Goal: Information Seeking & Learning: Learn about a topic

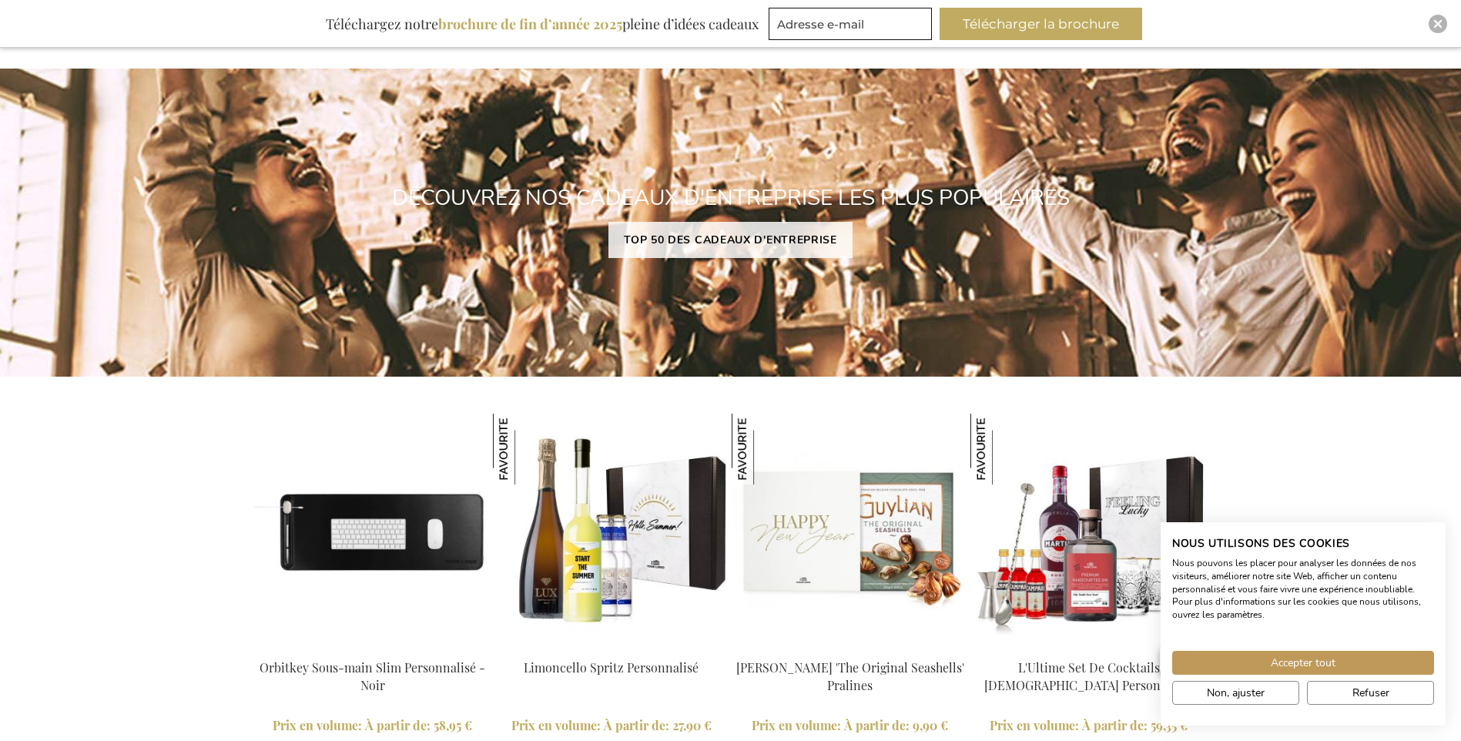
scroll to position [1203, 0]
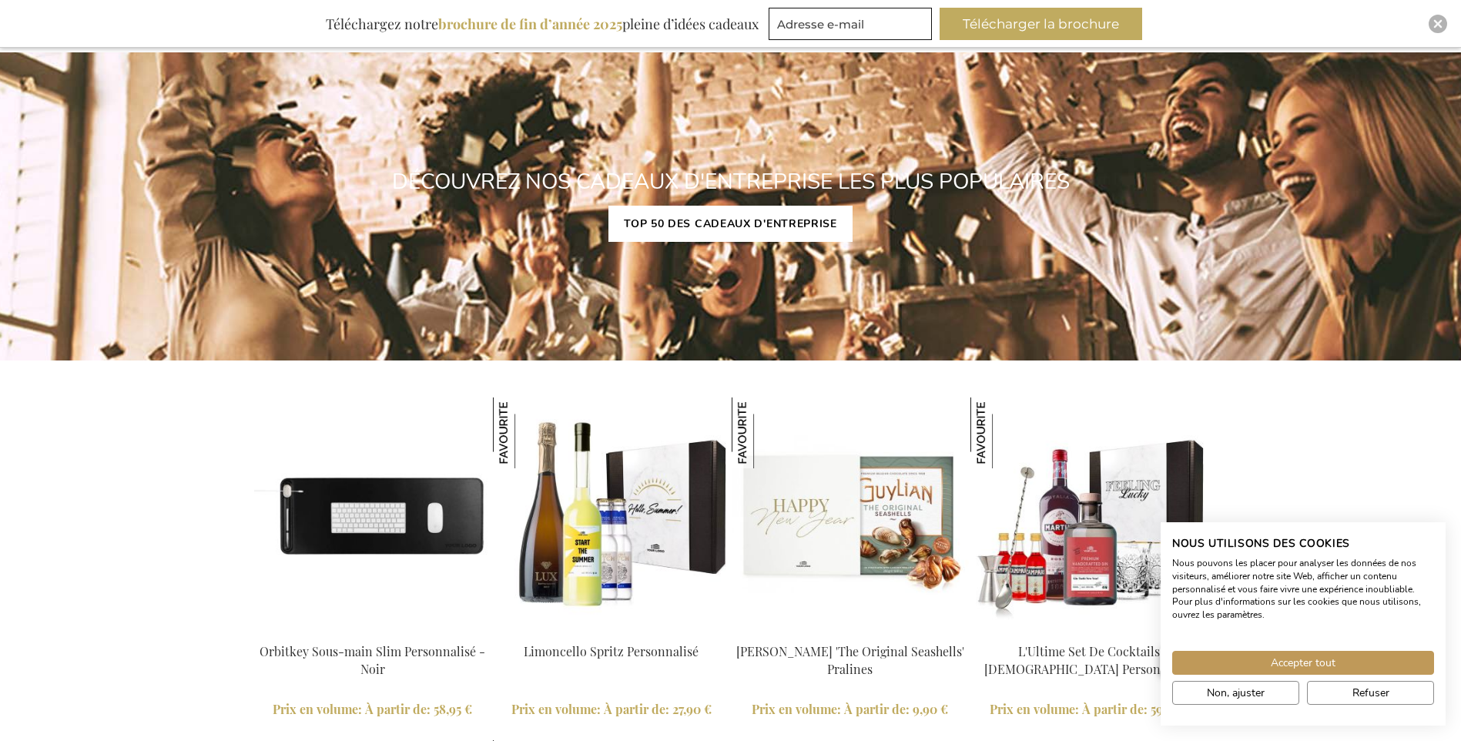
click at [756, 236] on link "TOP 50 DES CADEAUX D'ENTREPRISE" at bounding box center [731, 224] width 244 height 36
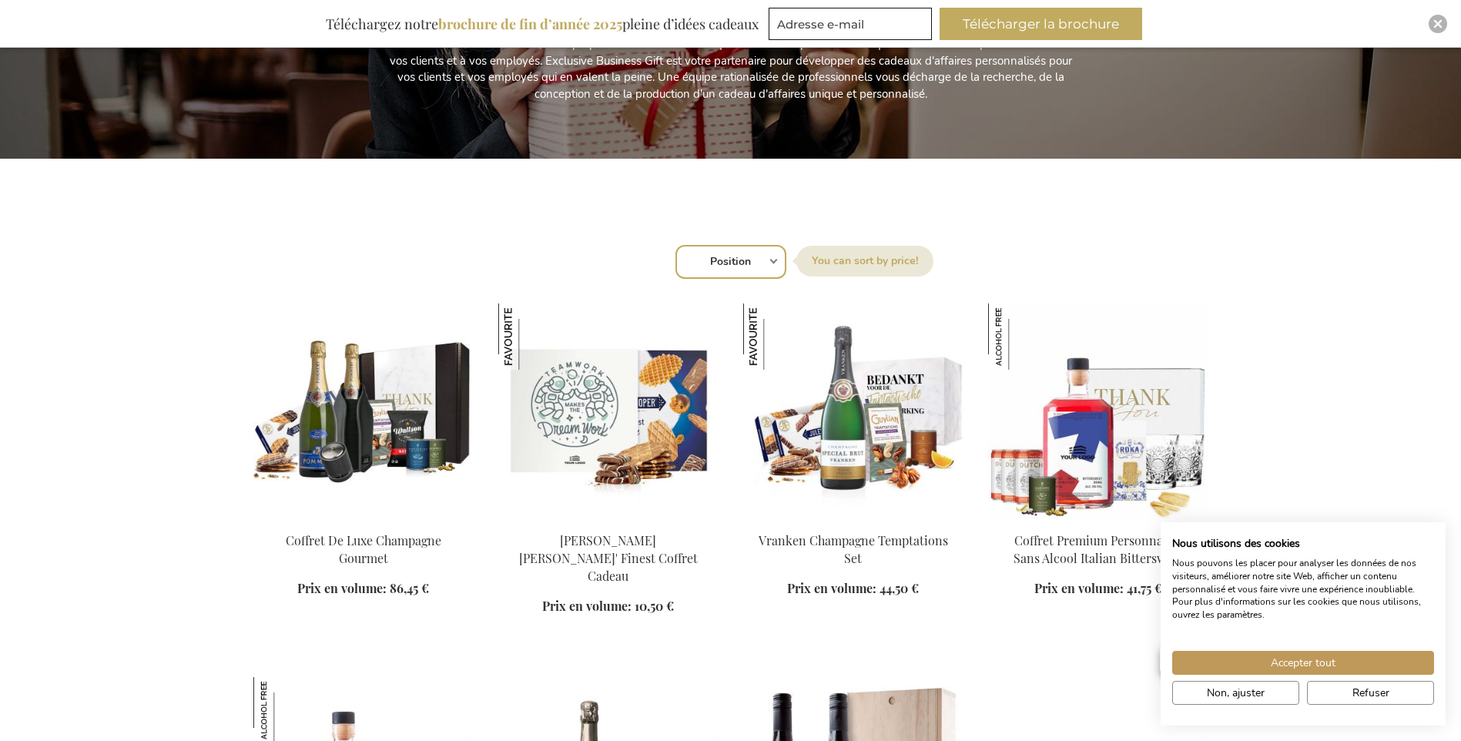
scroll to position [462, 0]
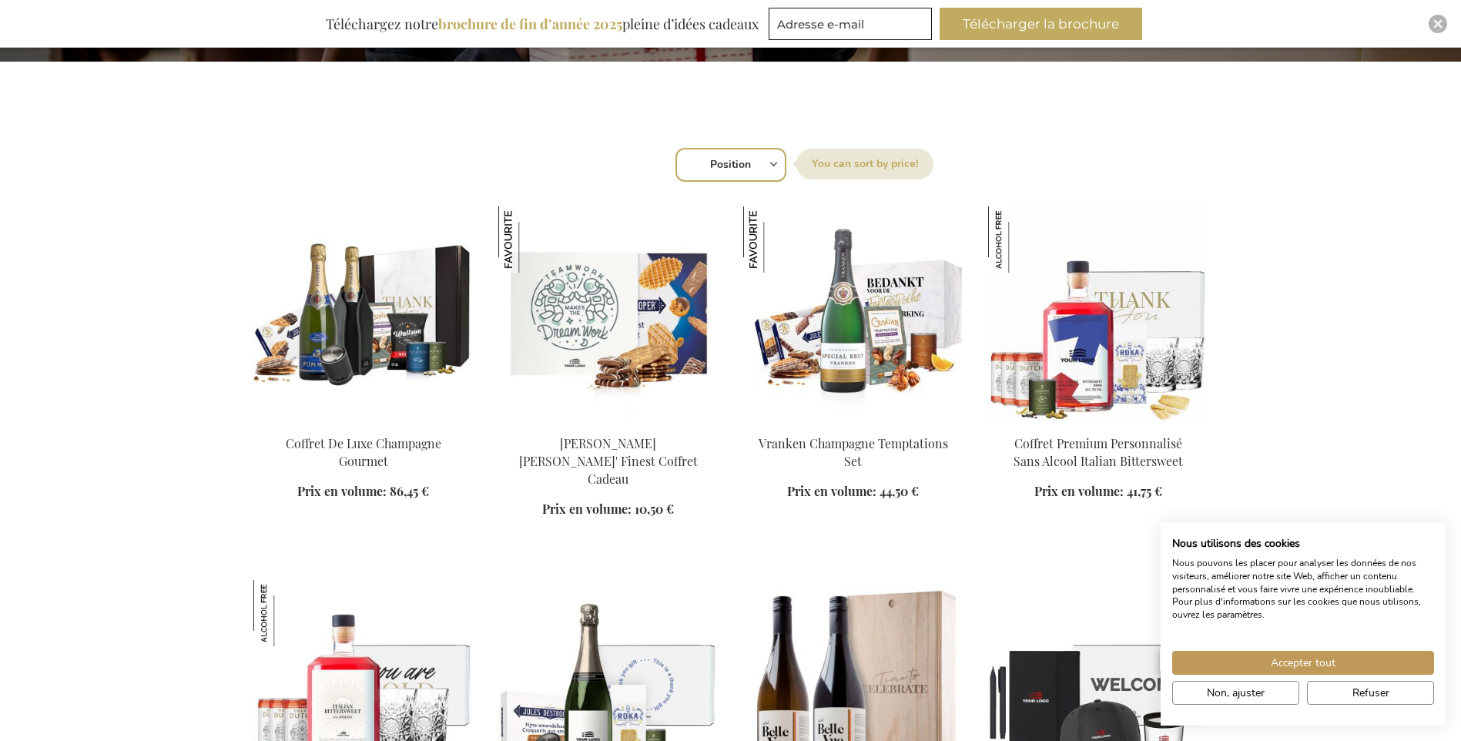
click at [759, 168] on select "Position Best Sellers Les plus consultés Nouveau Biggest Saving Price: low to h…" at bounding box center [731, 165] width 111 height 34
select select "price_asc"
click at [676, 148] on select "Position Best Sellers Les plus consultés Nouveau Biggest Saving Price: low to h…" at bounding box center [731, 165] width 111 height 34
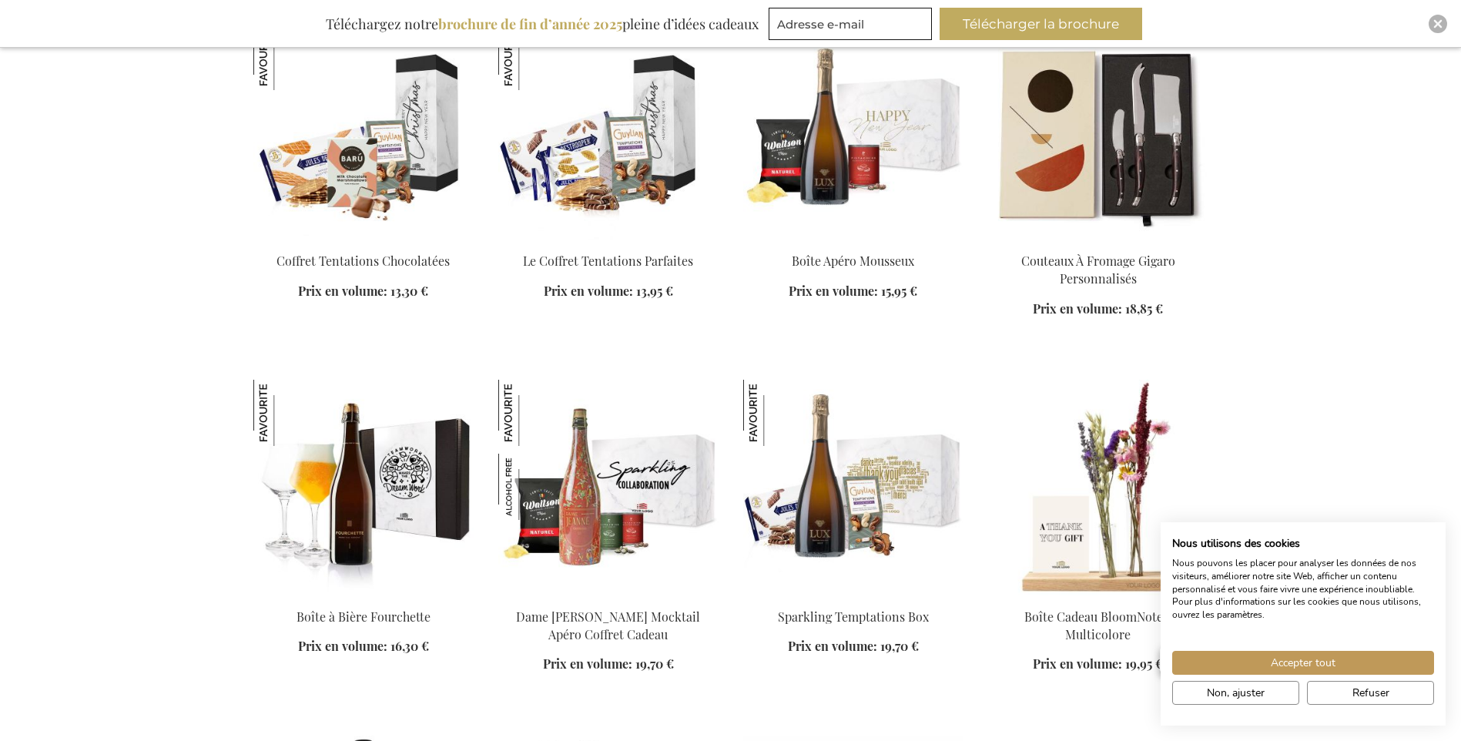
scroll to position [1541, 0]
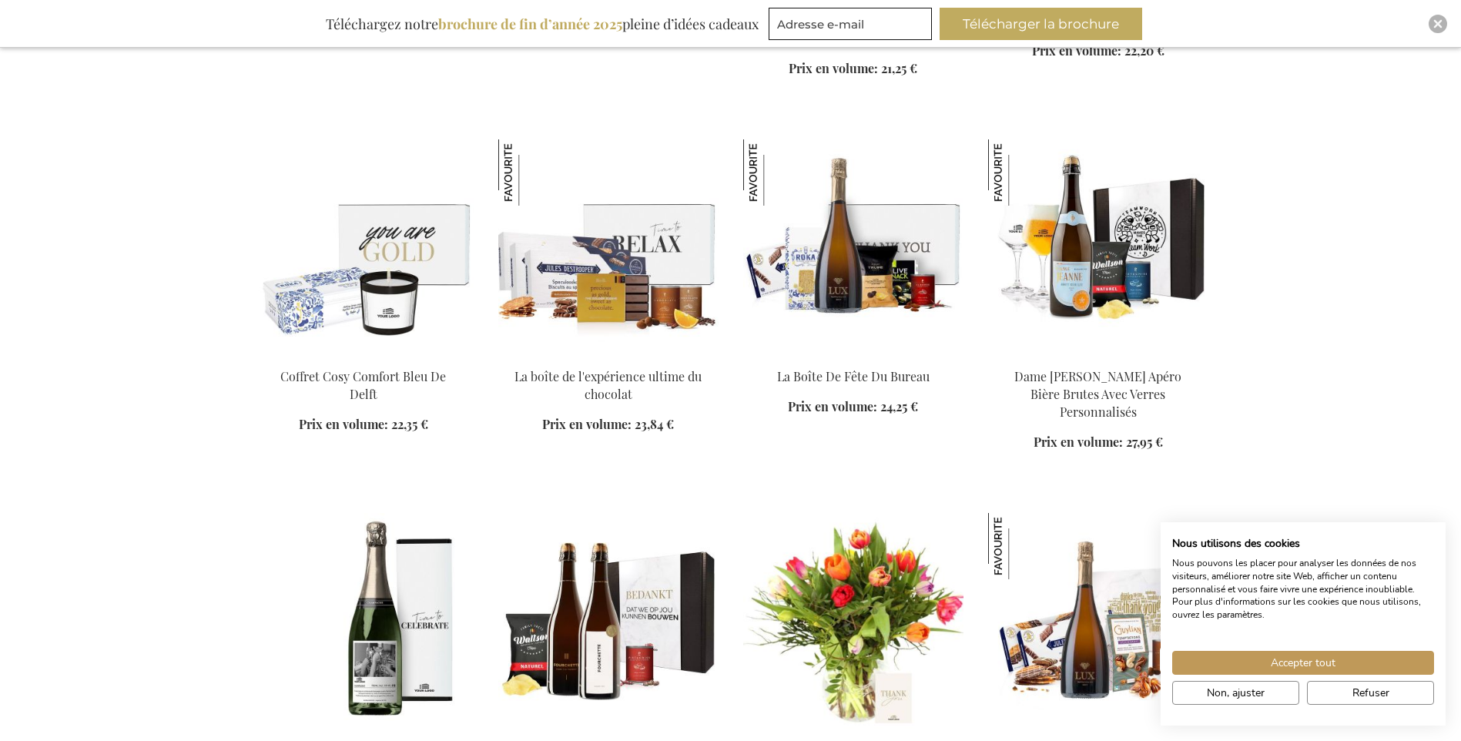
scroll to position [3004, 0]
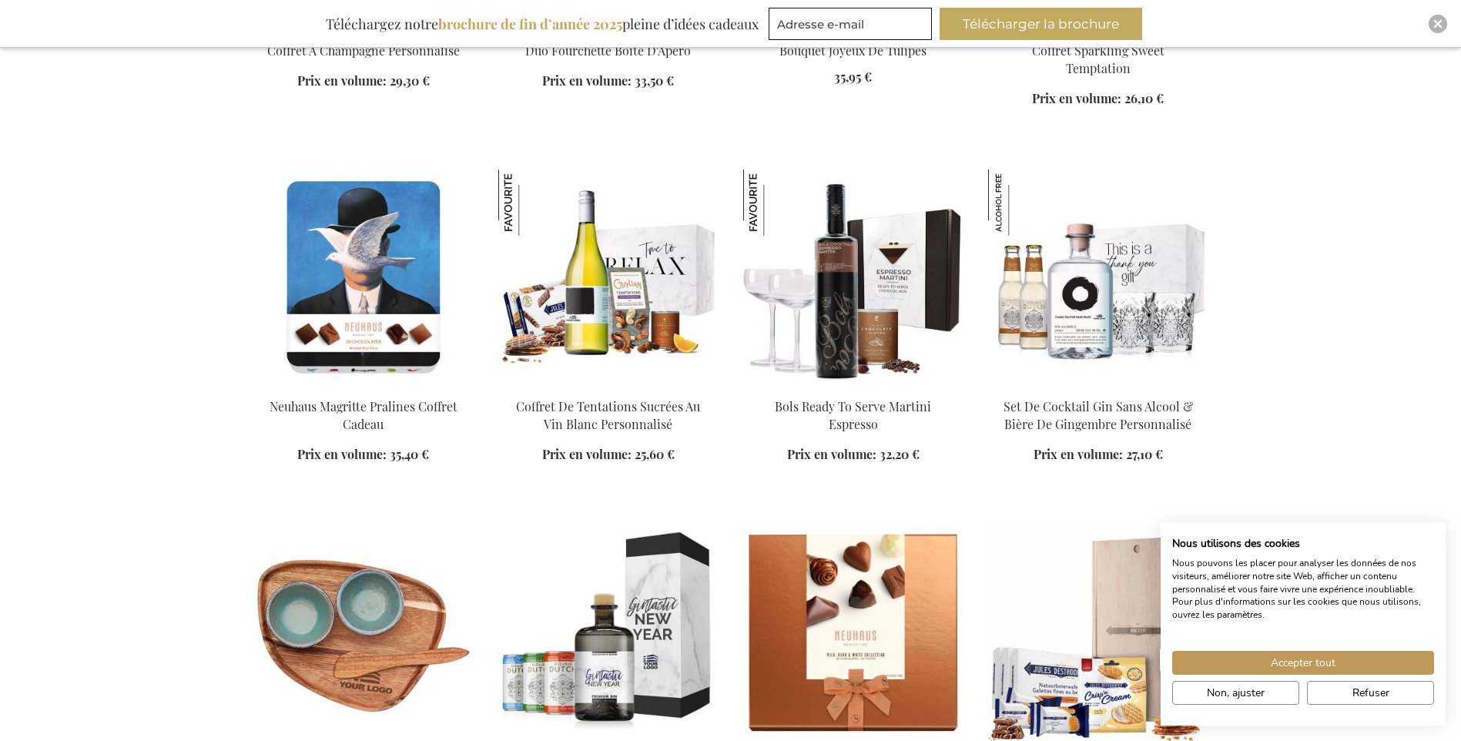
scroll to position [3698, 0]
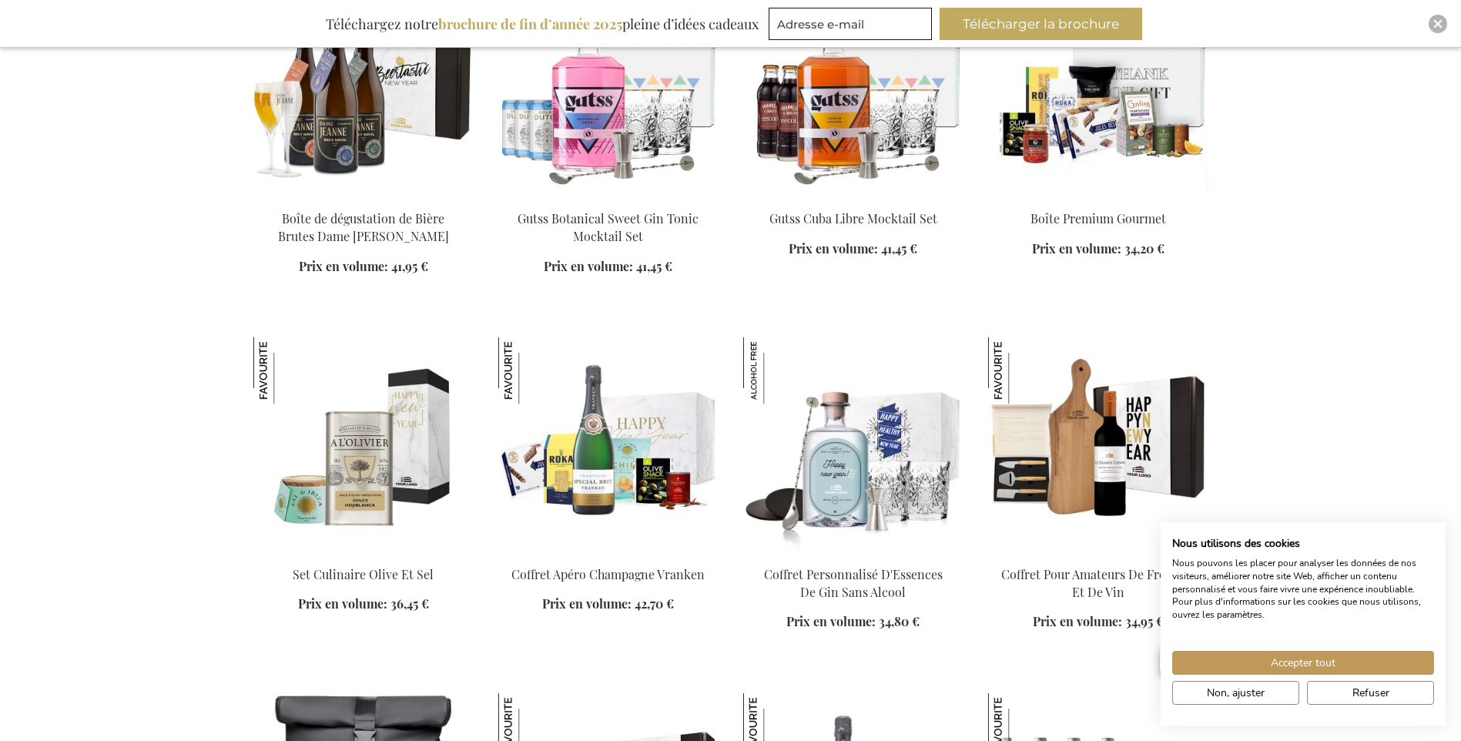
scroll to position [5932, 0]
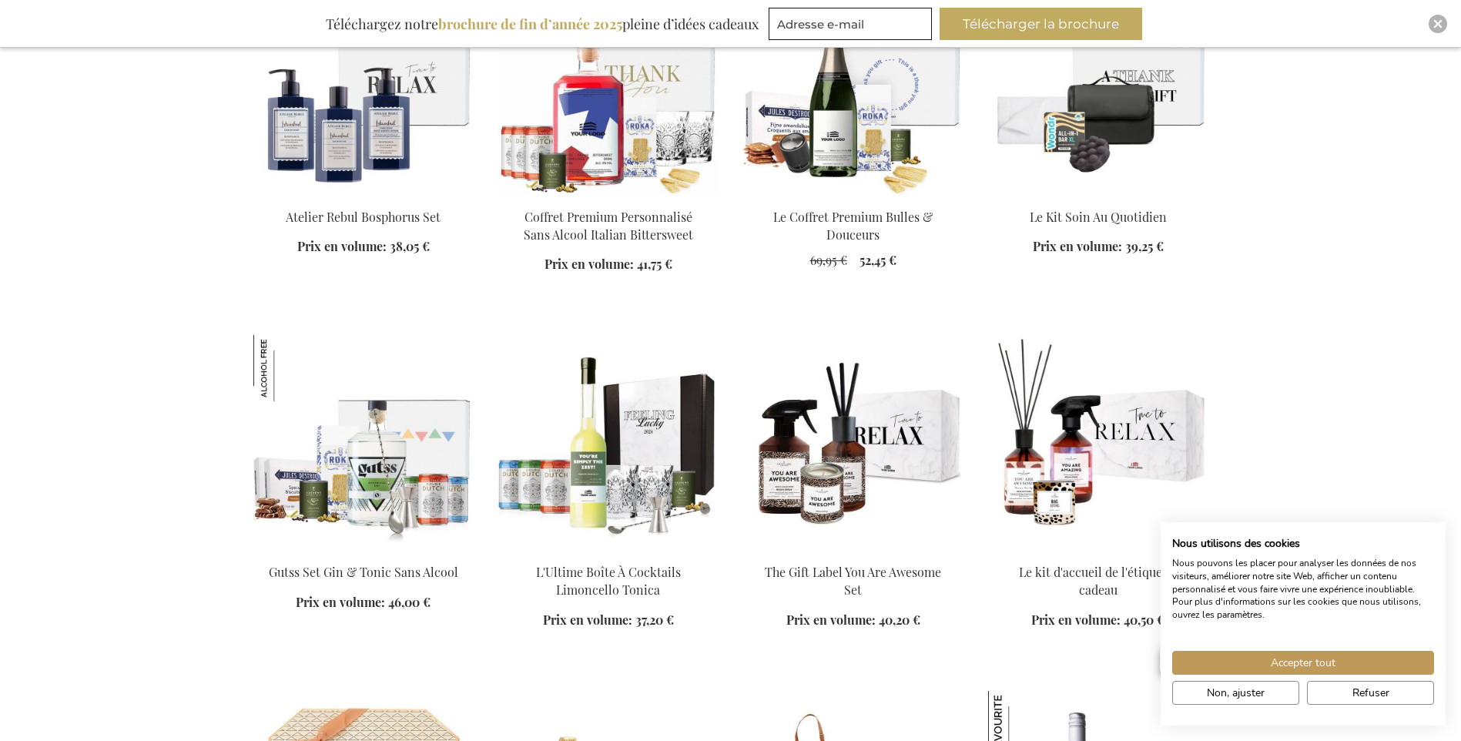
scroll to position [6933, 0]
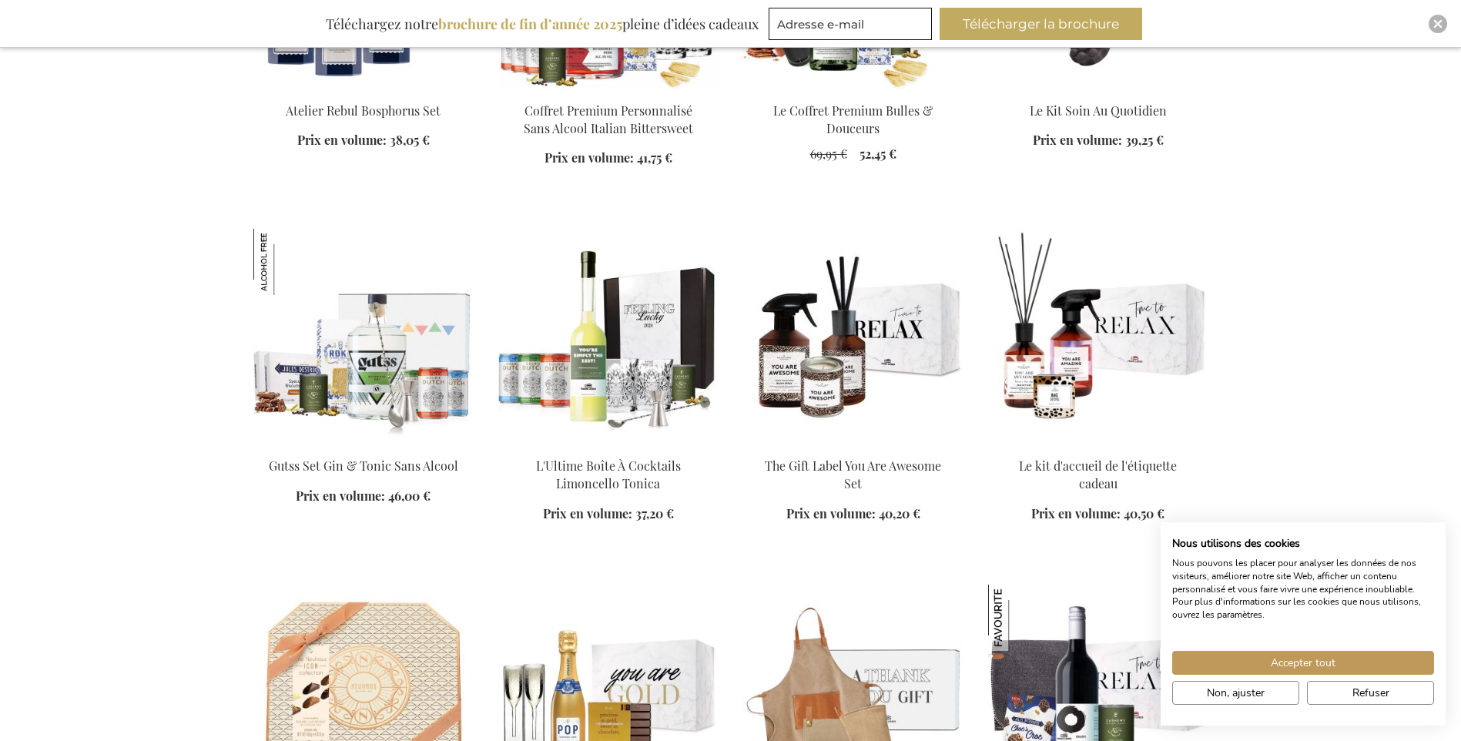
scroll to position [7241, 0]
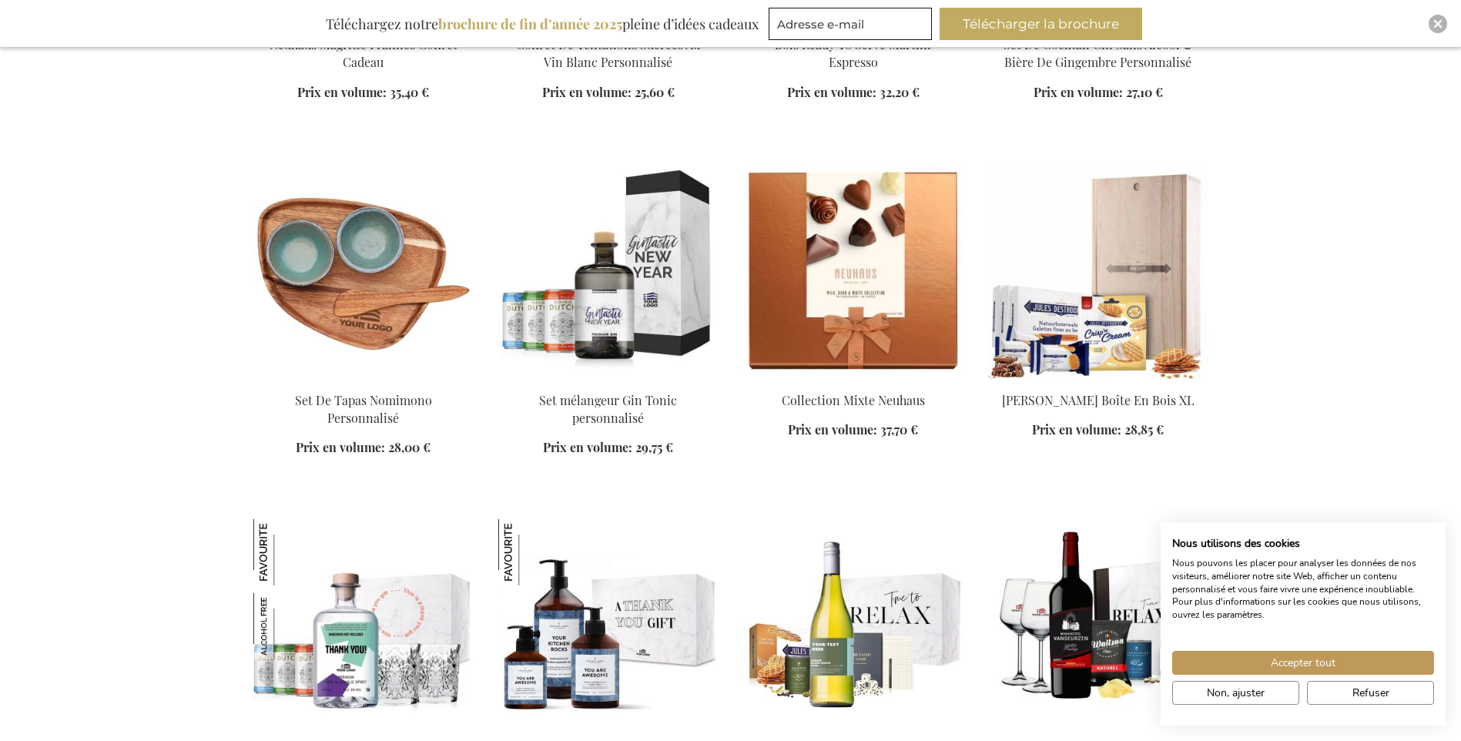
scroll to position [3544, 0]
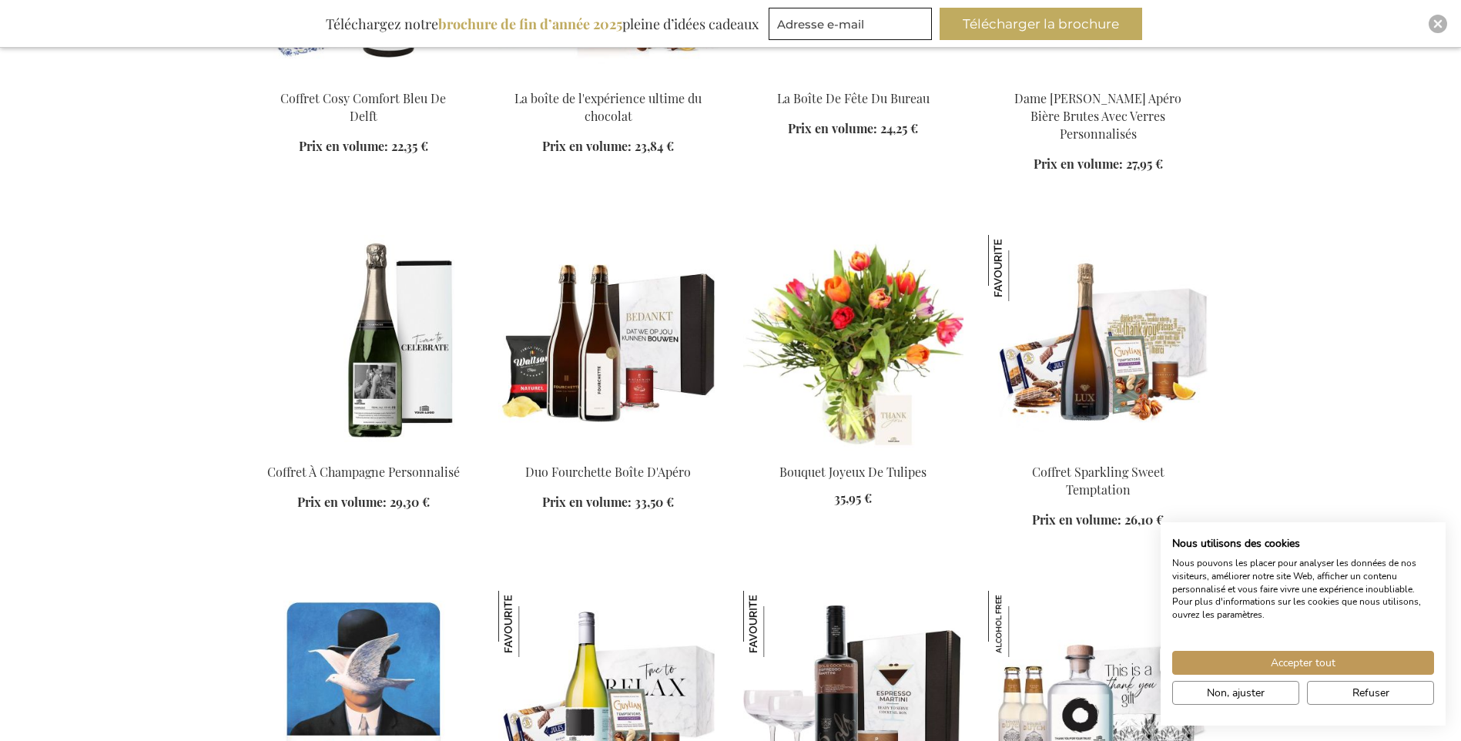
scroll to position [2850, 0]
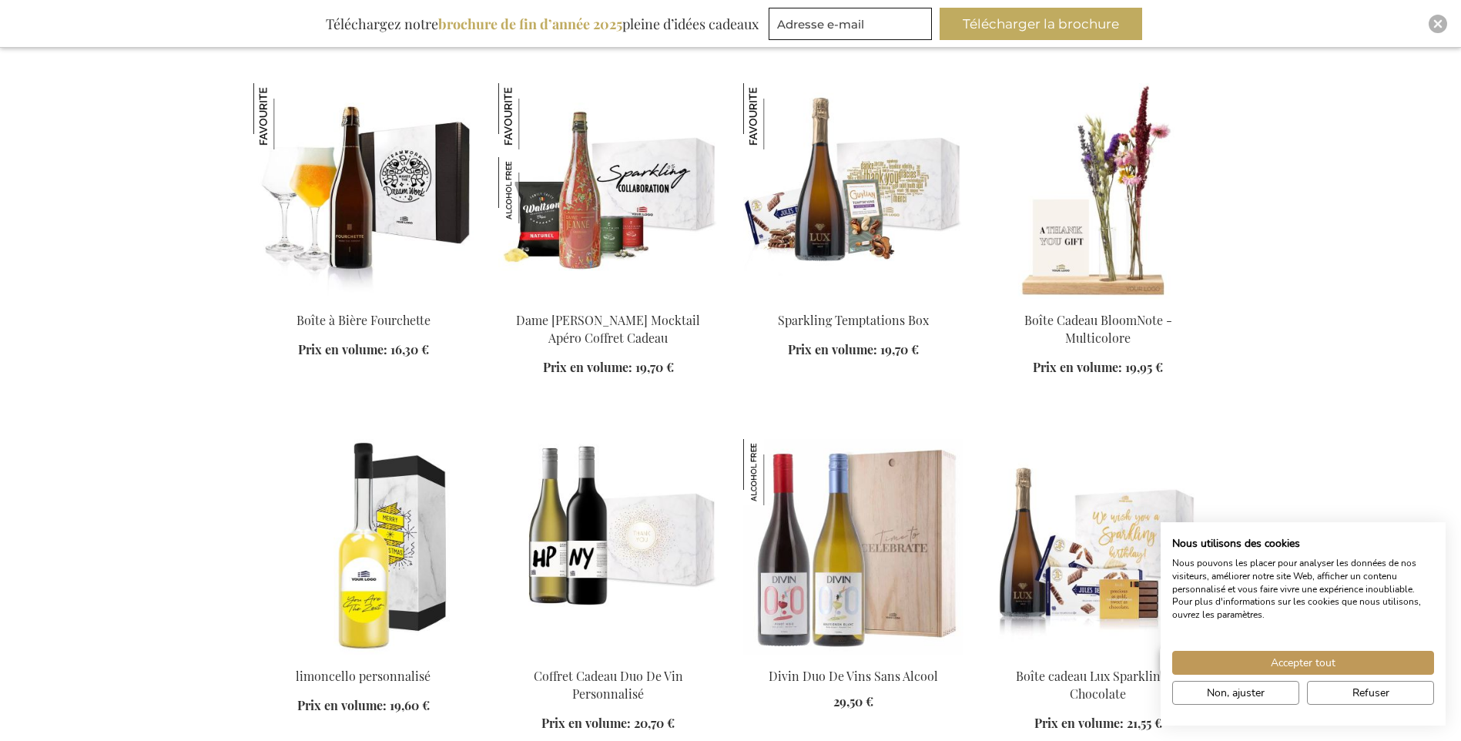
scroll to position [1387, 0]
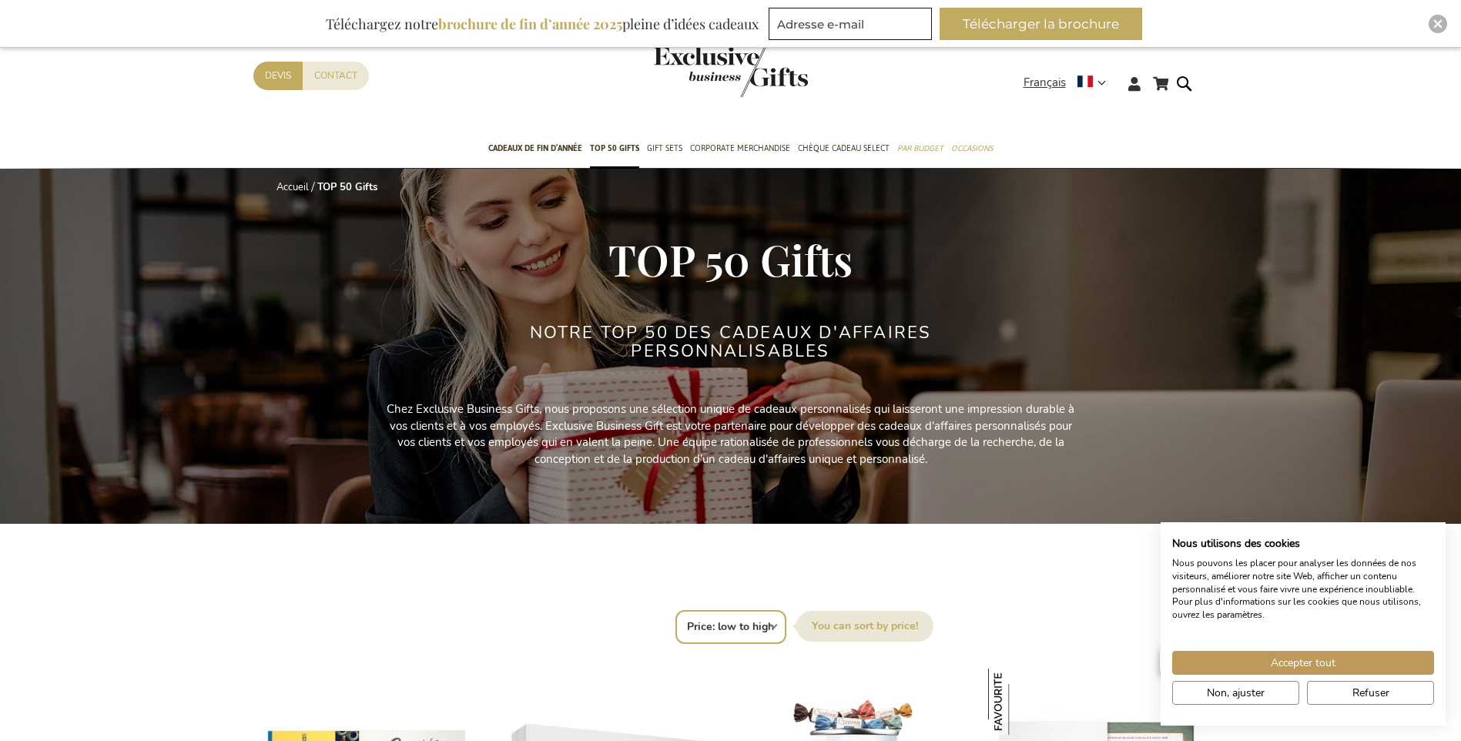
click at [723, 71] on img "store logo" at bounding box center [731, 71] width 154 height 51
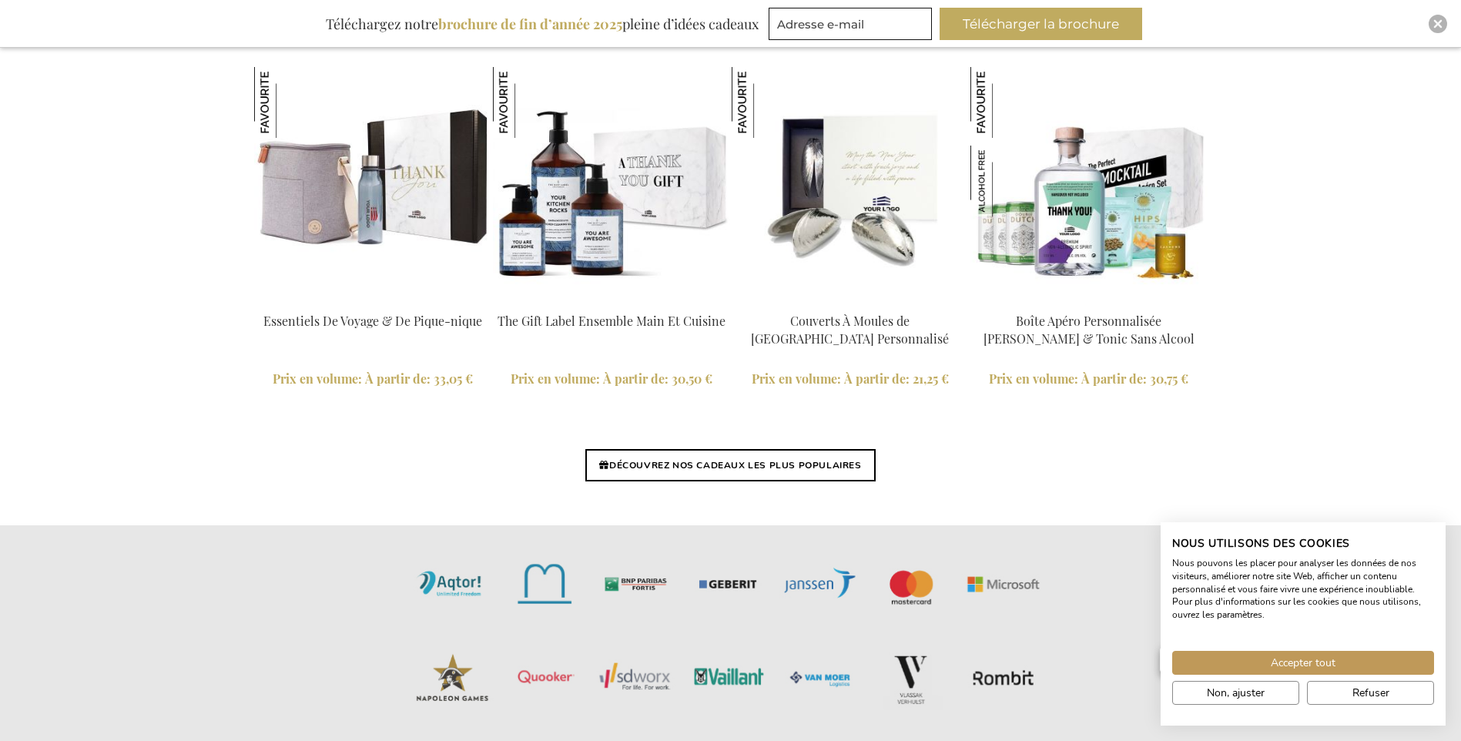
scroll to position [3591, 0]
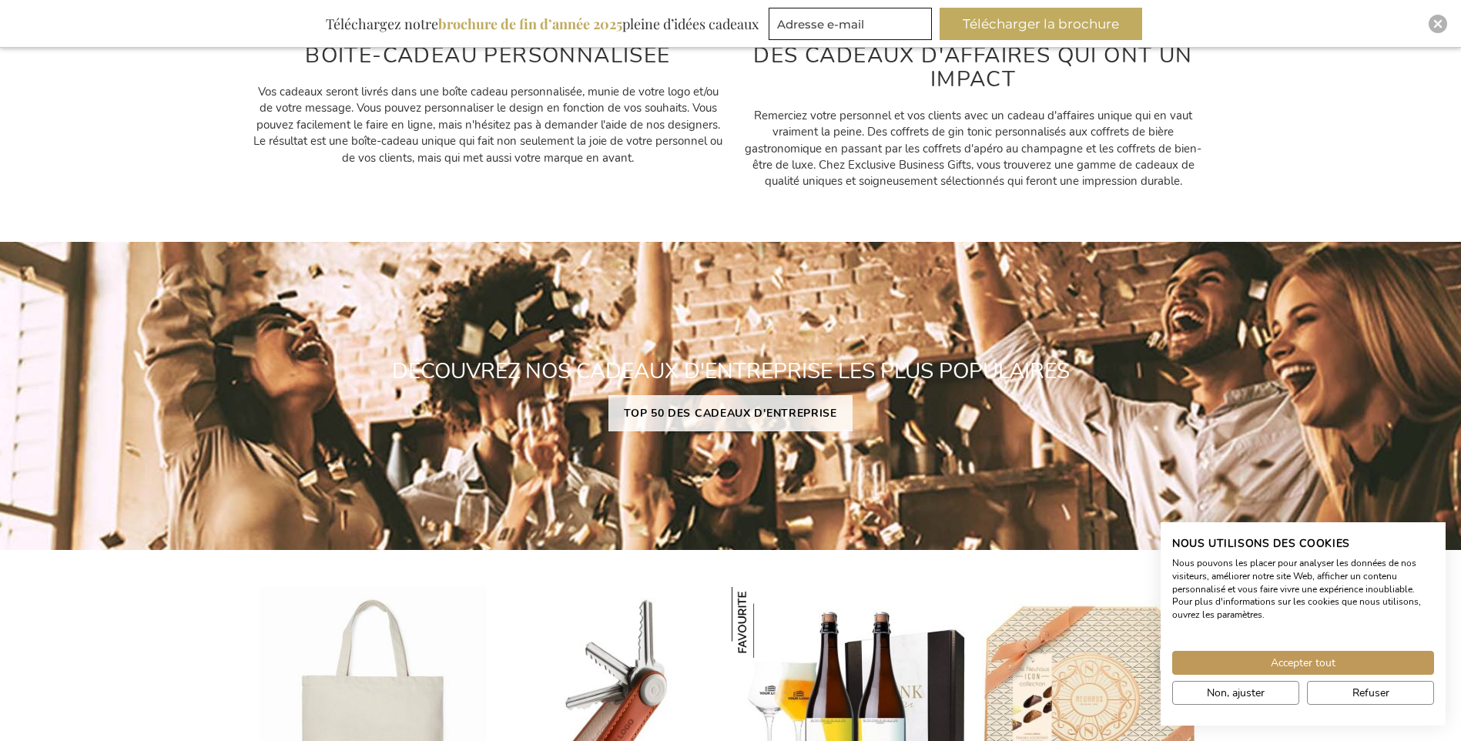
scroll to position [818, 0]
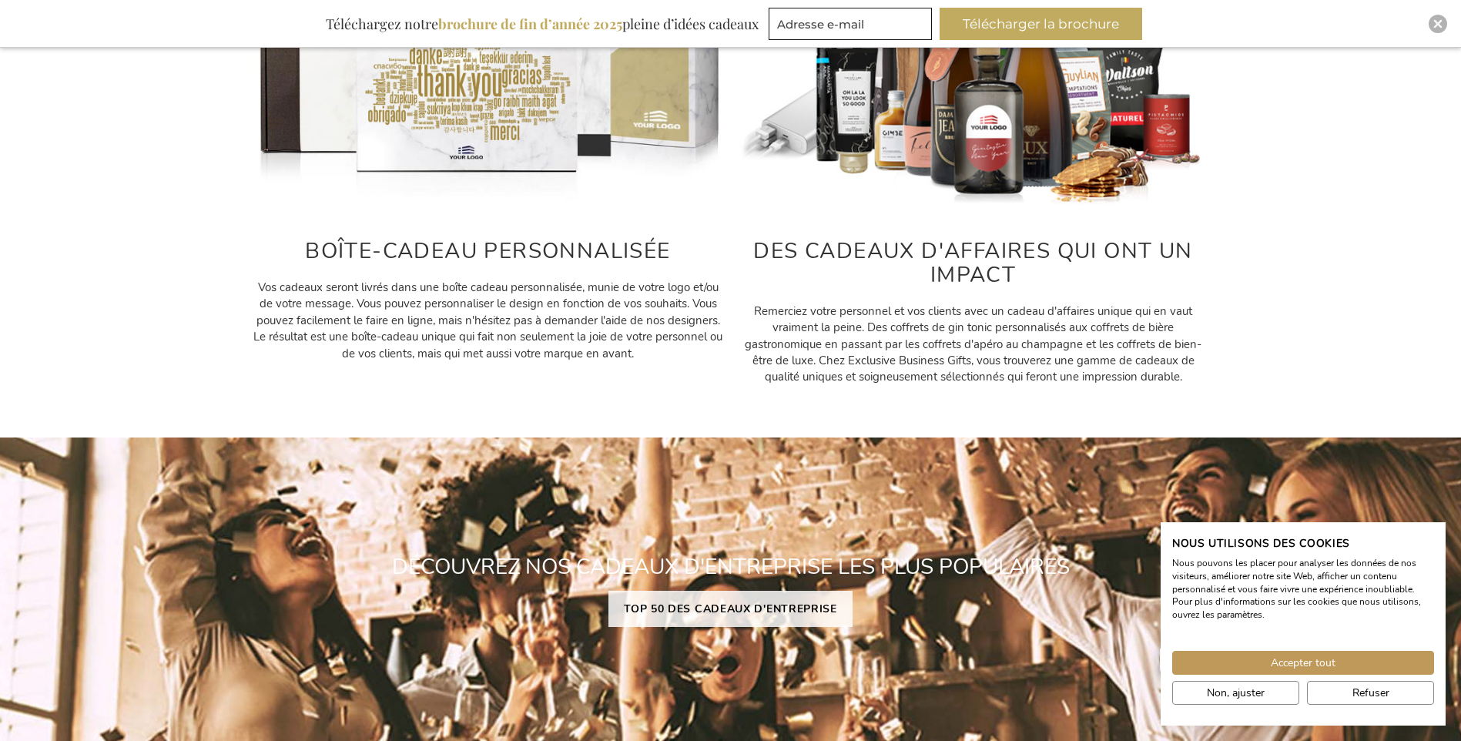
click at [1400, 240] on div "BOÎTE-CADEAU PERSONNALISÉE Vos cadeaux seront livrés dans une boîte cadeau pers…" at bounding box center [730, 150] width 1461 height 487
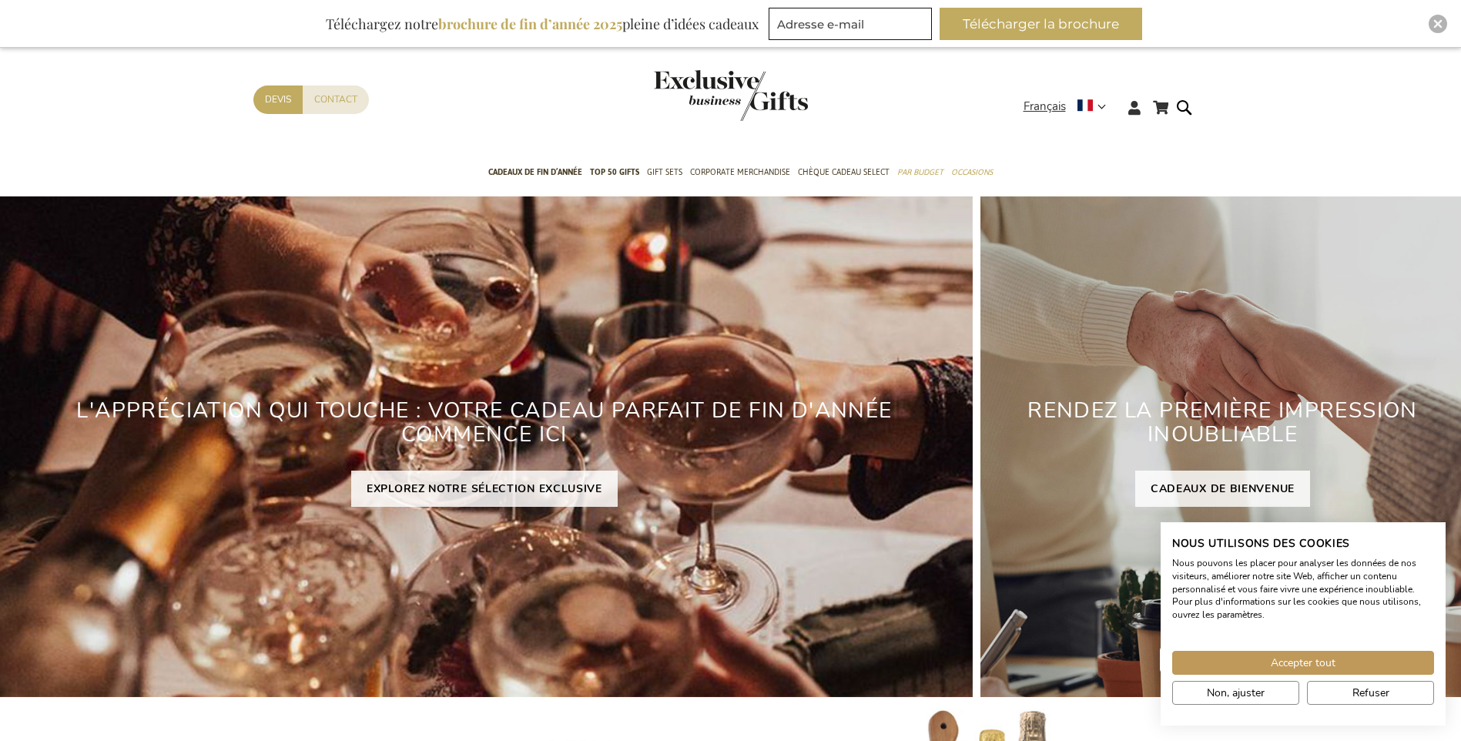
scroll to position [0, 0]
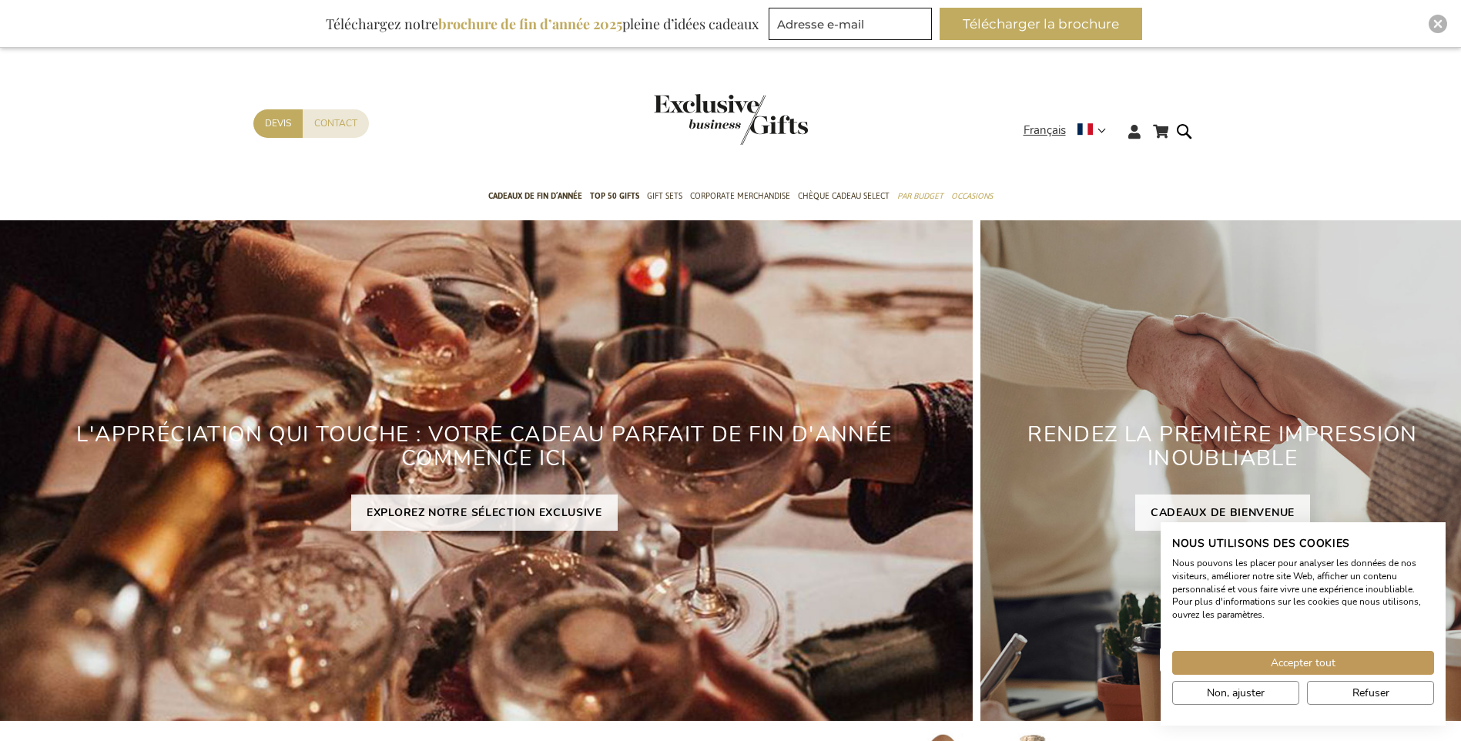
click at [1322, 134] on div "Mon panier Mon panier Fermer Aucun article dans votre panier. Allez au contenu …" at bounding box center [730, 136] width 1461 height 84
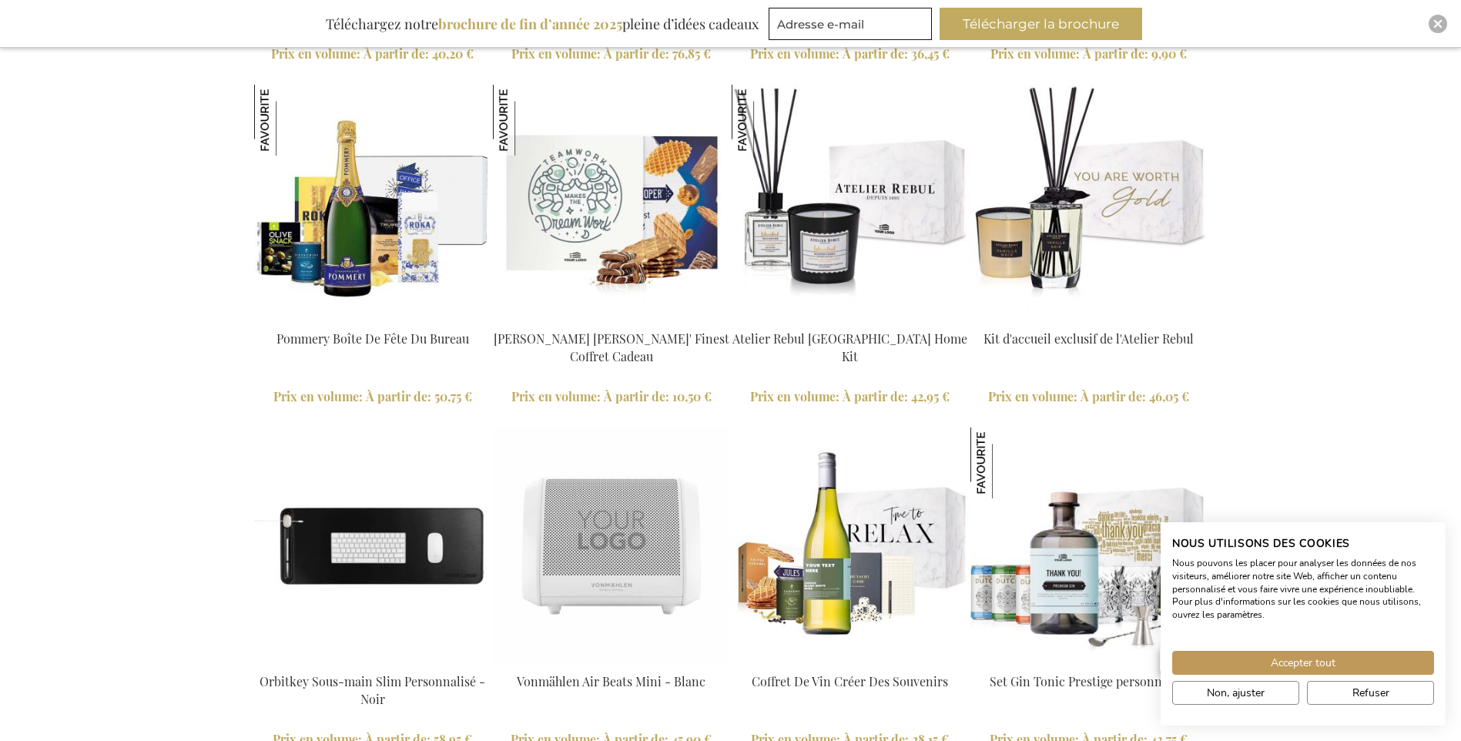
scroll to position [2696, 0]
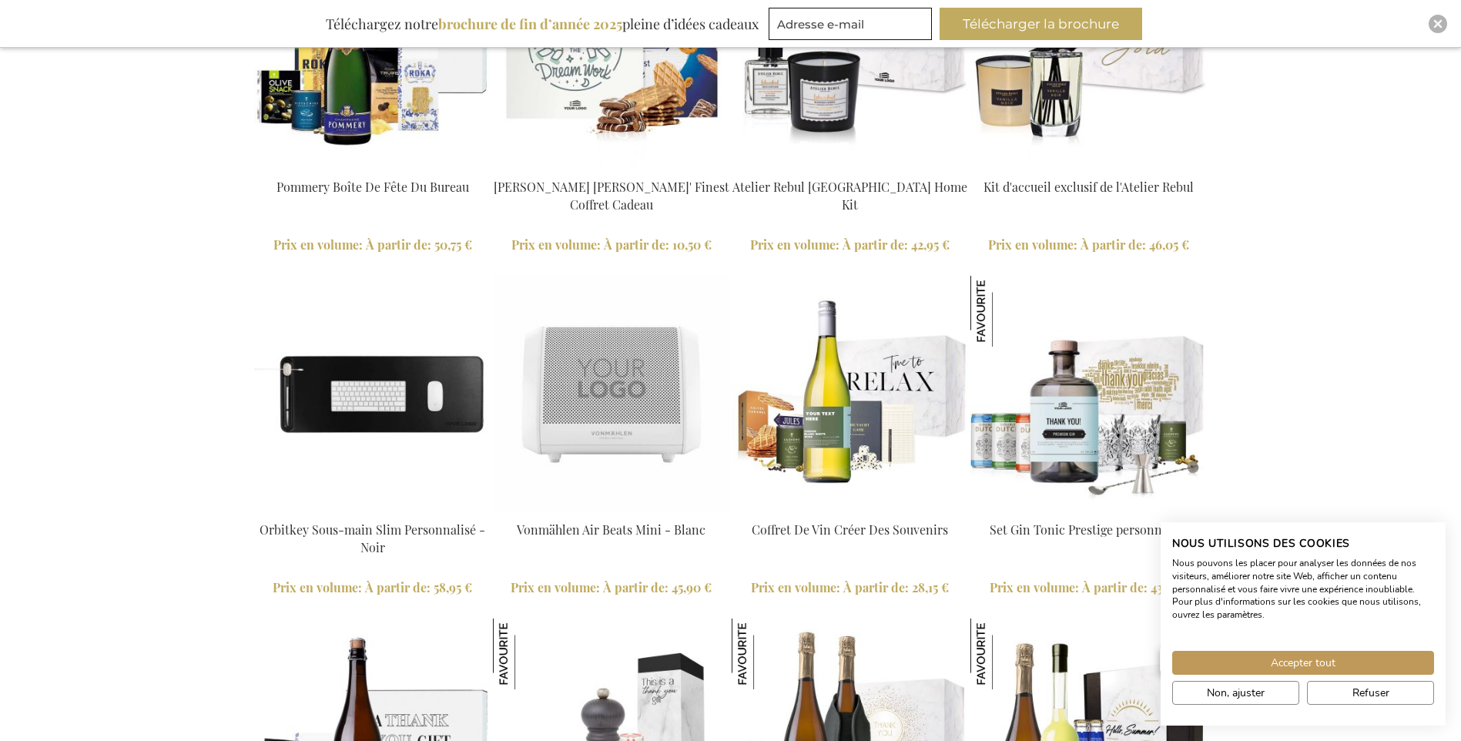
click at [1360, 344] on div "Fourre-Tout Recyclé Personnalisée - Blanc Cassé Prix en volume: À partir de 22,…" at bounding box center [730, 103] width 1461 height 2464
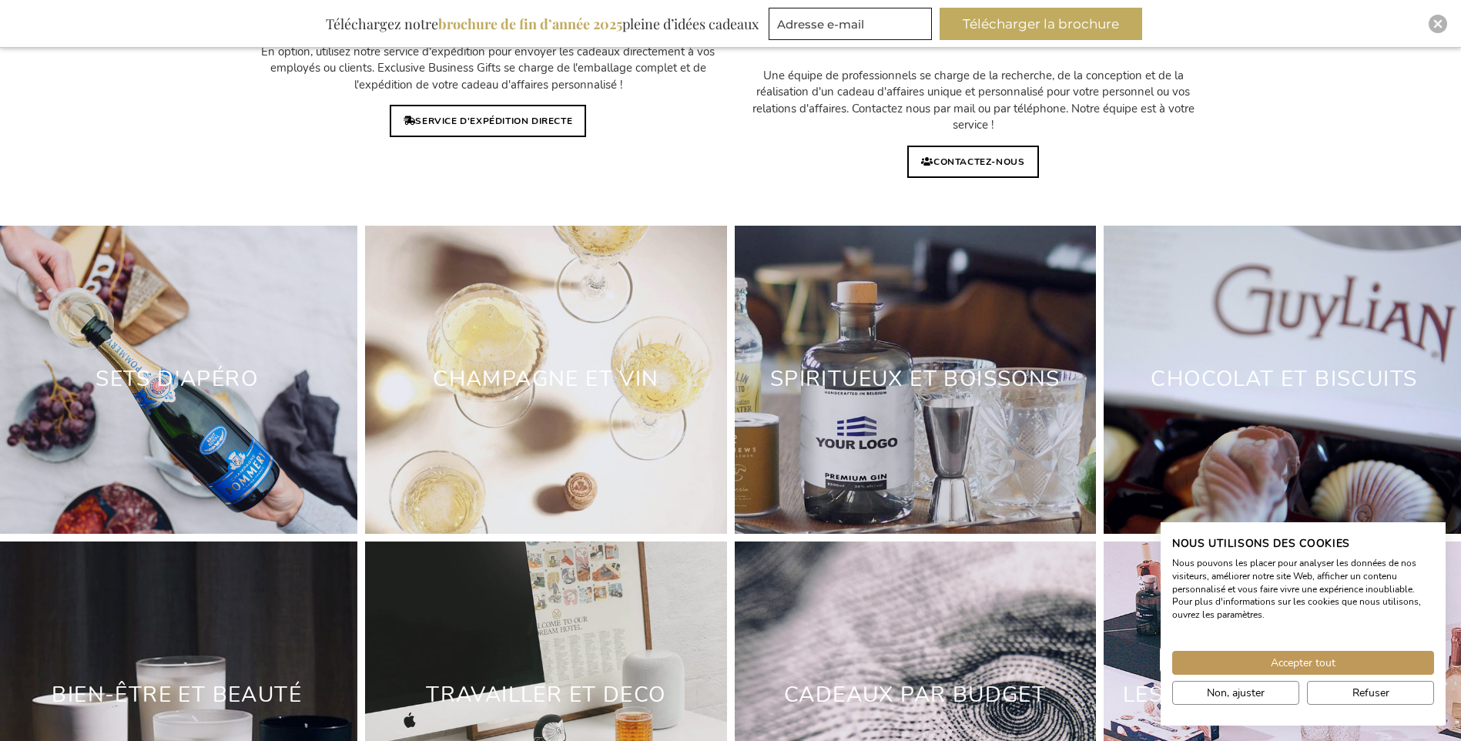
scroll to position [4391, 0]
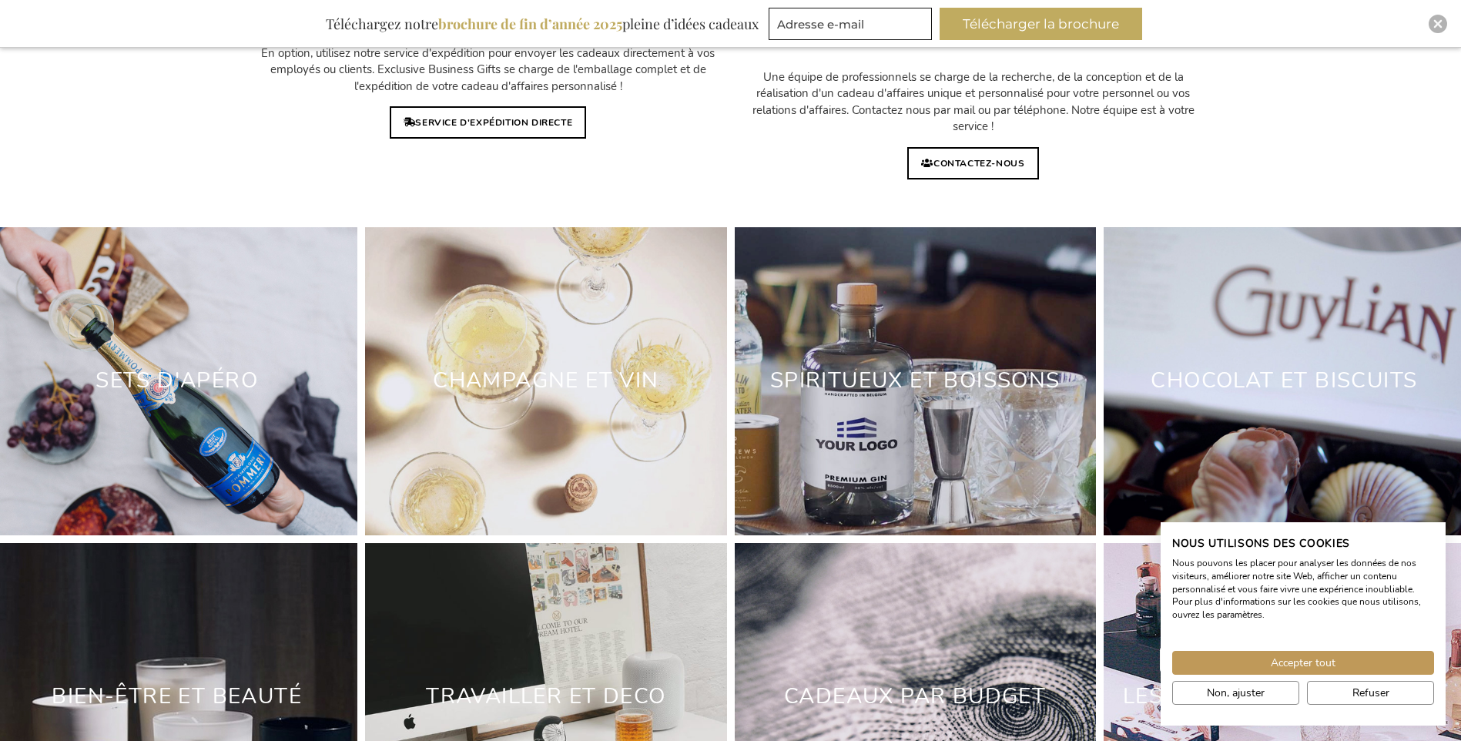
click at [864, 347] on div "Spiritueux et boissons" at bounding box center [915, 381] width 361 height 308
click at [215, 382] on link "Sets d'apéro" at bounding box center [177, 380] width 163 height 29
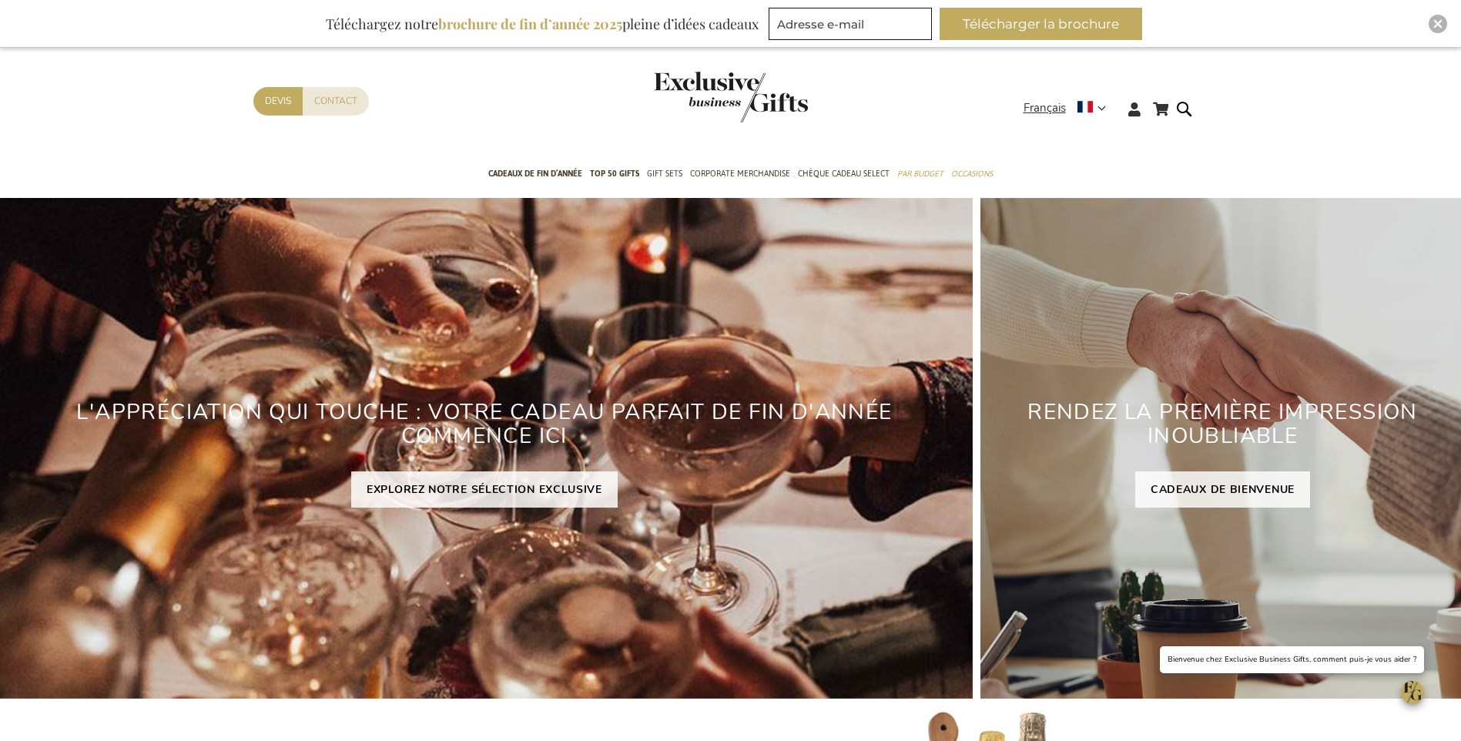
scroll to position [4701, 0]
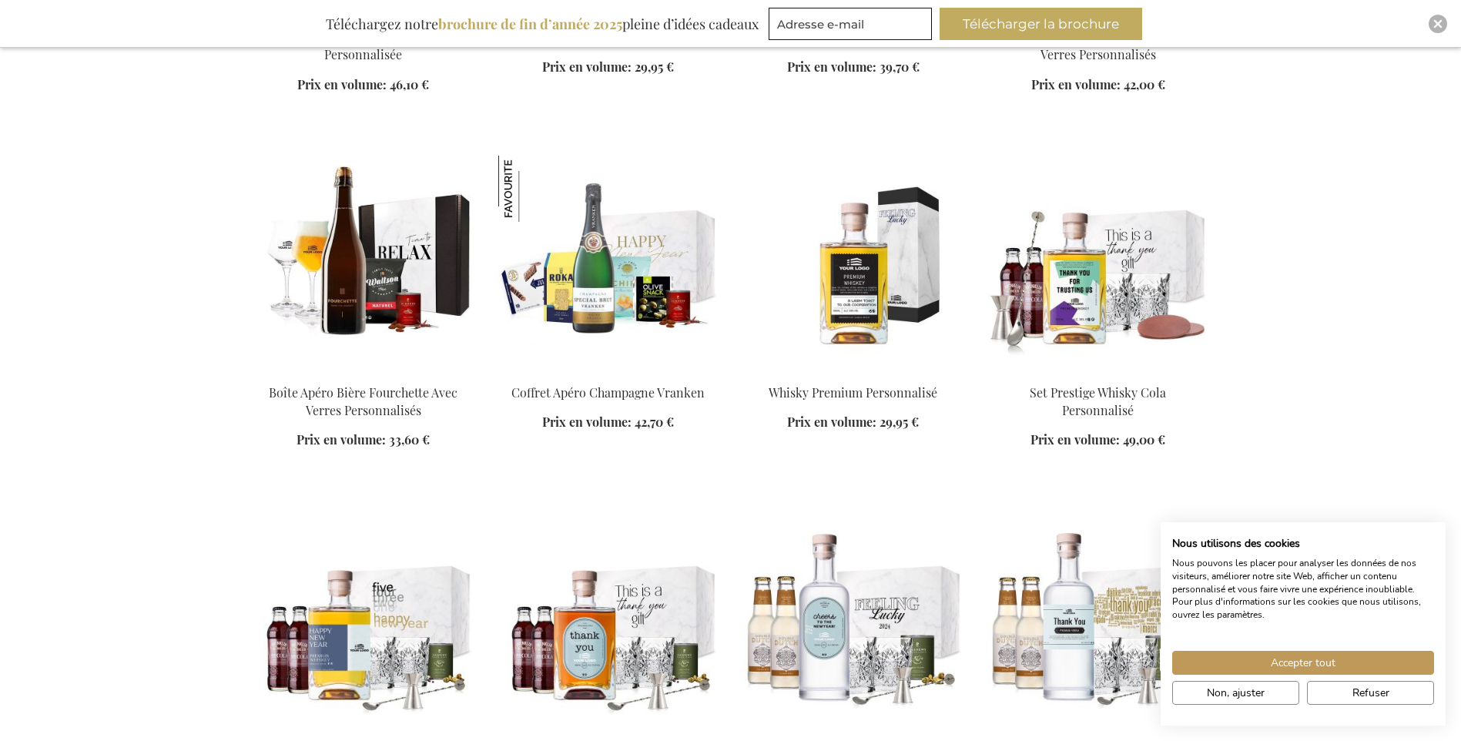
scroll to position [4006, 0]
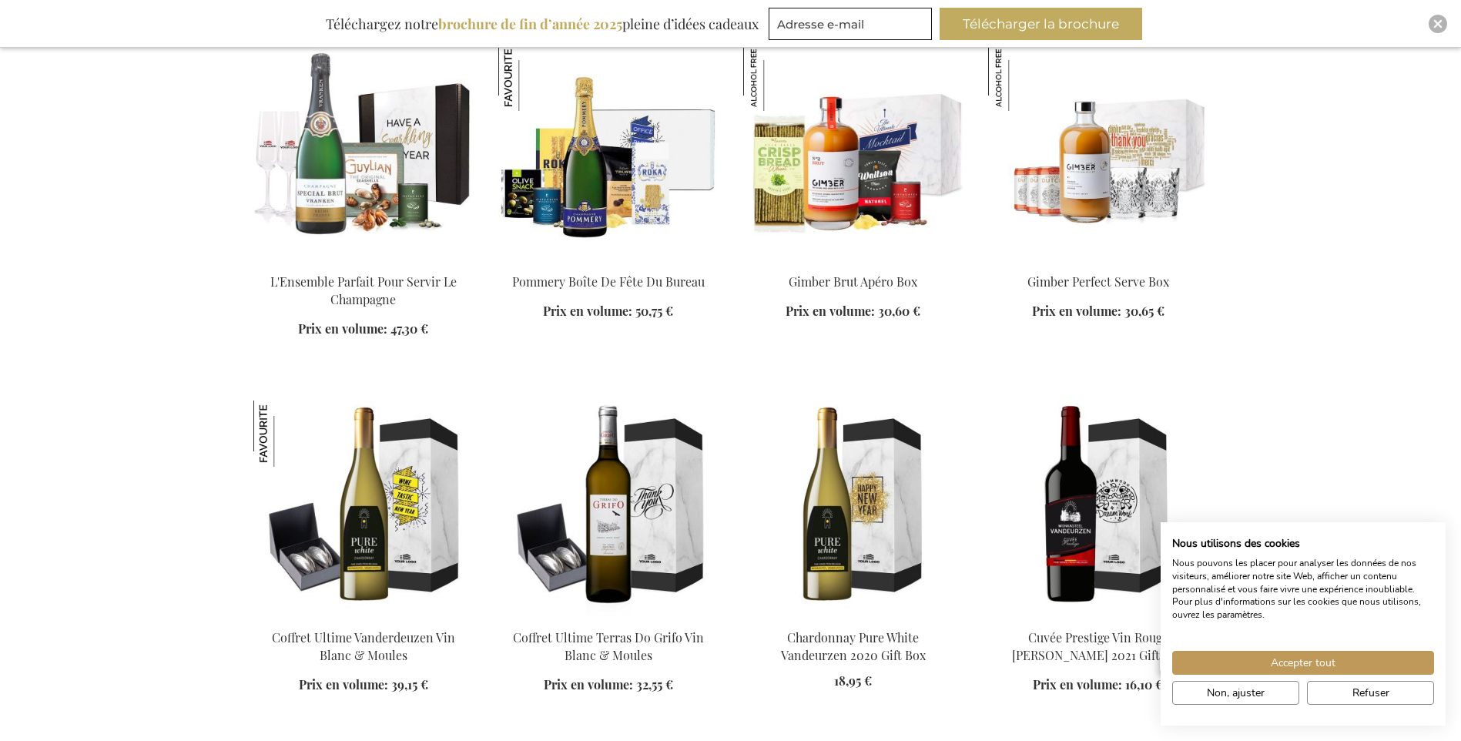
scroll to position [7010, 0]
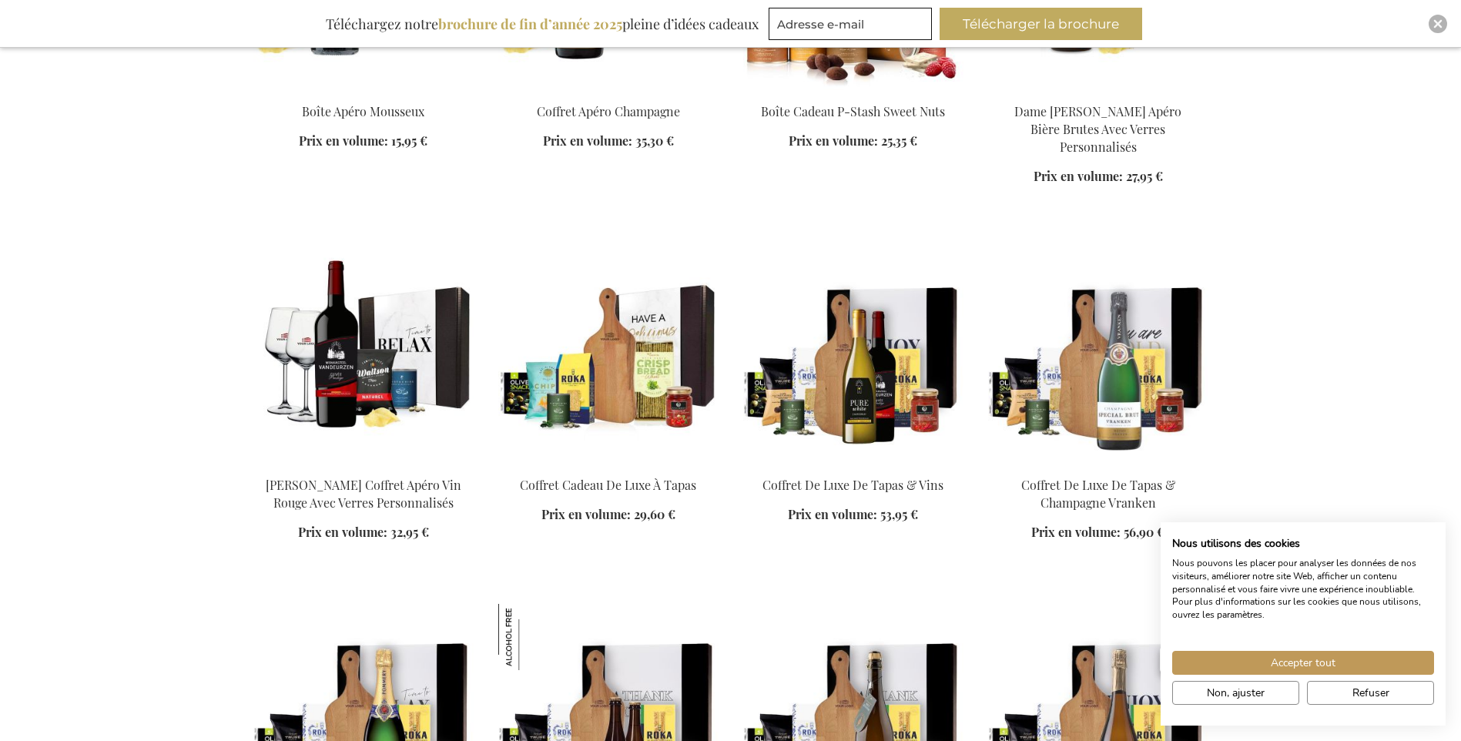
scroll to position [8628, 0]
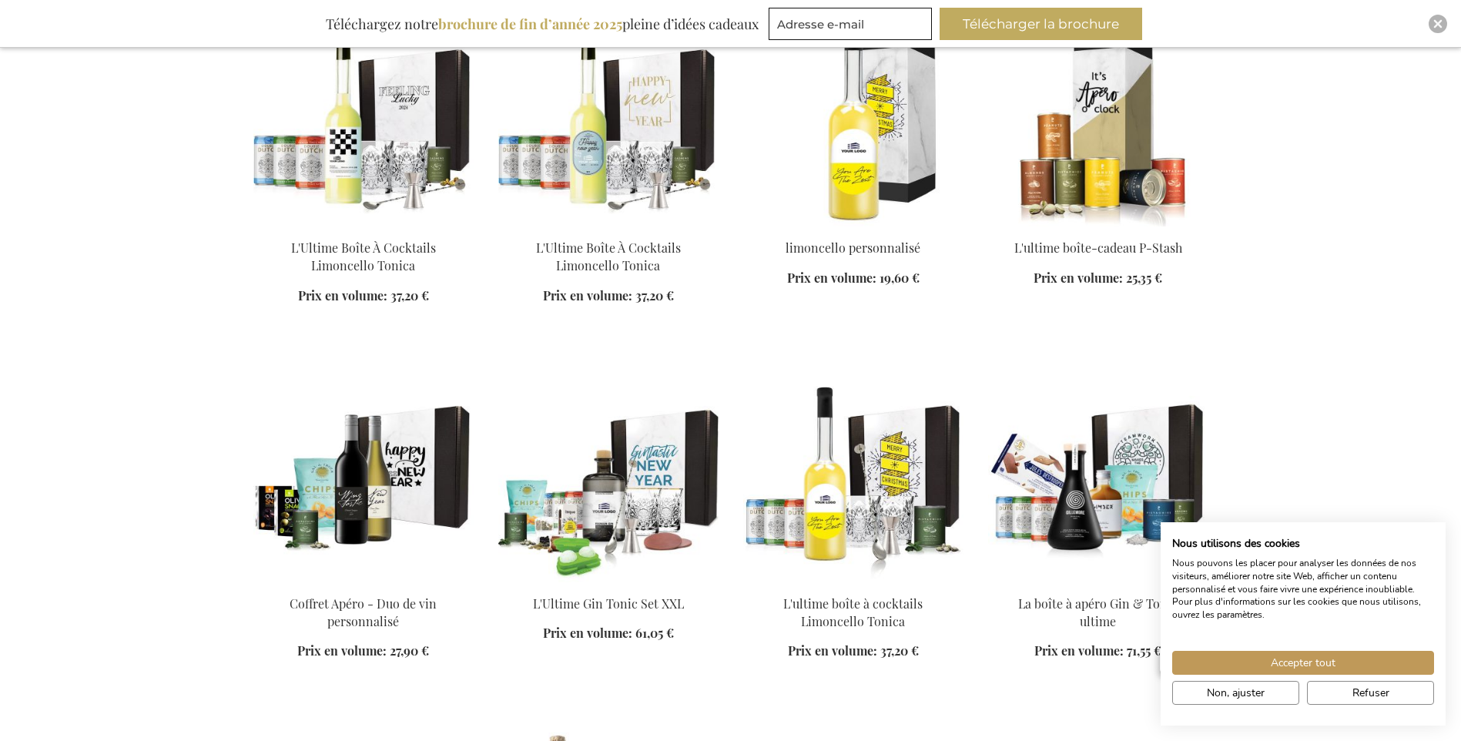
scroll to position [14177, 0]
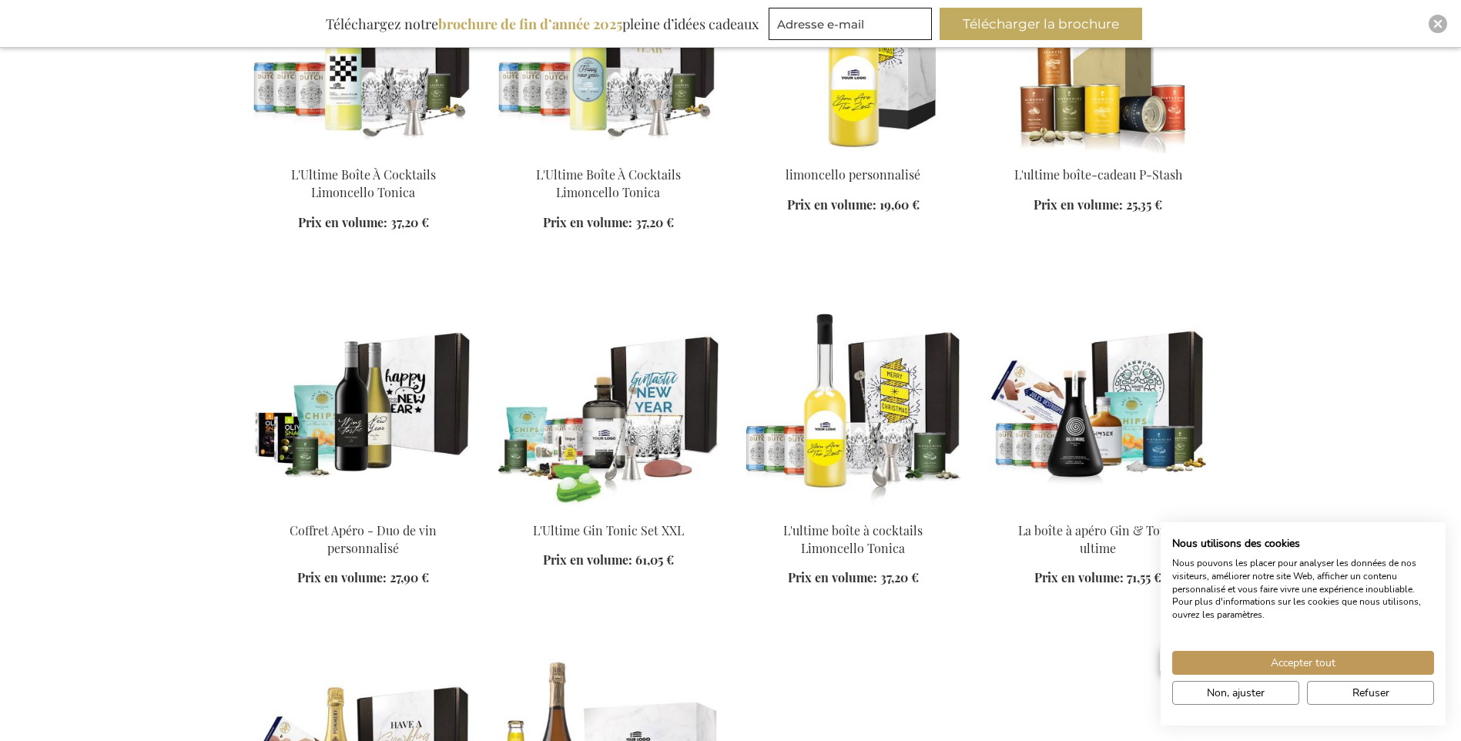
scroll to position [14100, 0]
